Goal: Use online tool/utility: Use online tool/utility

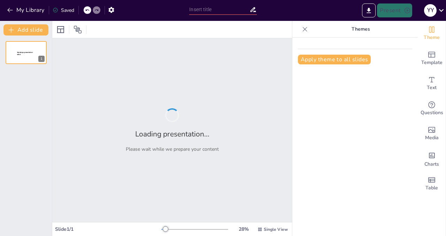
type input "Navigating Cloud Complexity: A Comprehensive Analysis of FinOps and Qrest Solut…"
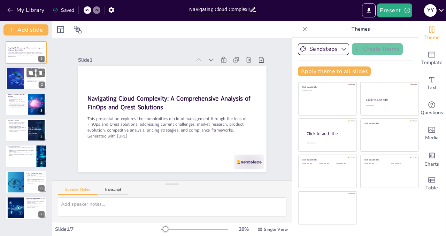
click at [33, 81] on p "Compliance requirements are critical for enterprises using Qrest." at bounding box center [35, 81] width 19 height 2
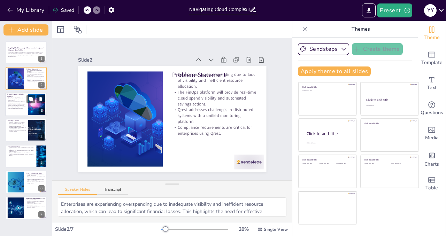
click at [31, 109] on div at bounding box center [36, 104] width 38 height 21
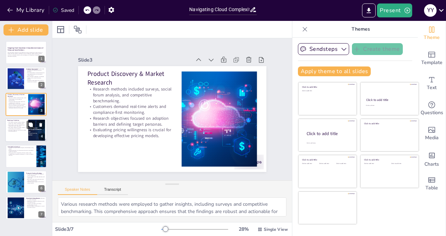
click at [28, 134] on div at bounding box center [37, 130] width 42 height 21
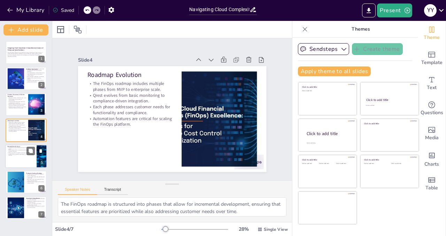
click at [35, 154] on div at bounding box center [35, 151] width 18 height 8
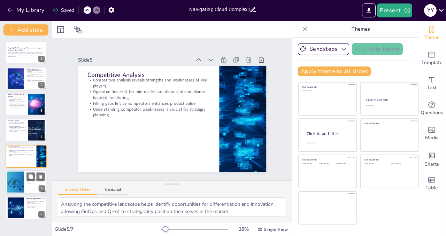
click at [23, 179] on div at bounding box center [16, 182] width 38 height 21
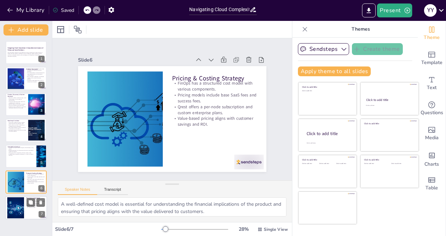
click at [22, 216] on div at bounding box center [16, 207] width 38 height 21
type textarea "A compliance-first design philosophy is crucial for building trust with custome…"
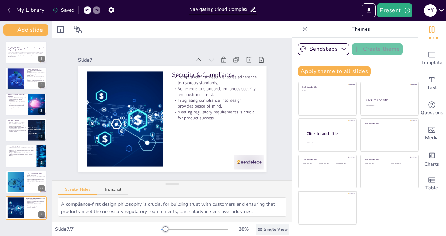
click at [273, 227] on span "Single View" at bounding box center [276, 230] width 24 height 6
click at [386, 11] on button "Present" at bounding box center [394, 10] width 35 height 14
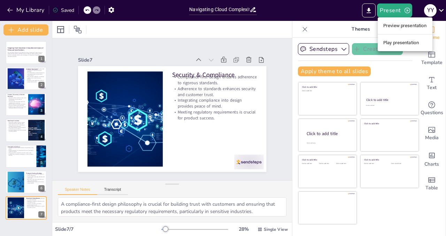
click at [394, 28] on li "Preview presentation" at bounding box center [404, 25] width 55 height 11
